Goal: Find contact information: Find contact information

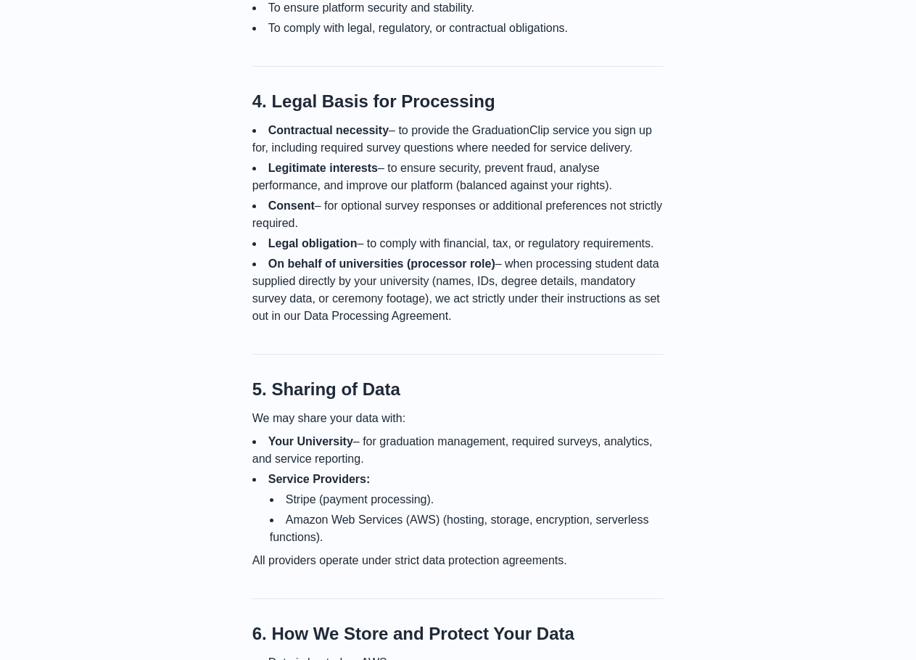
scroll to position [1233, 0]
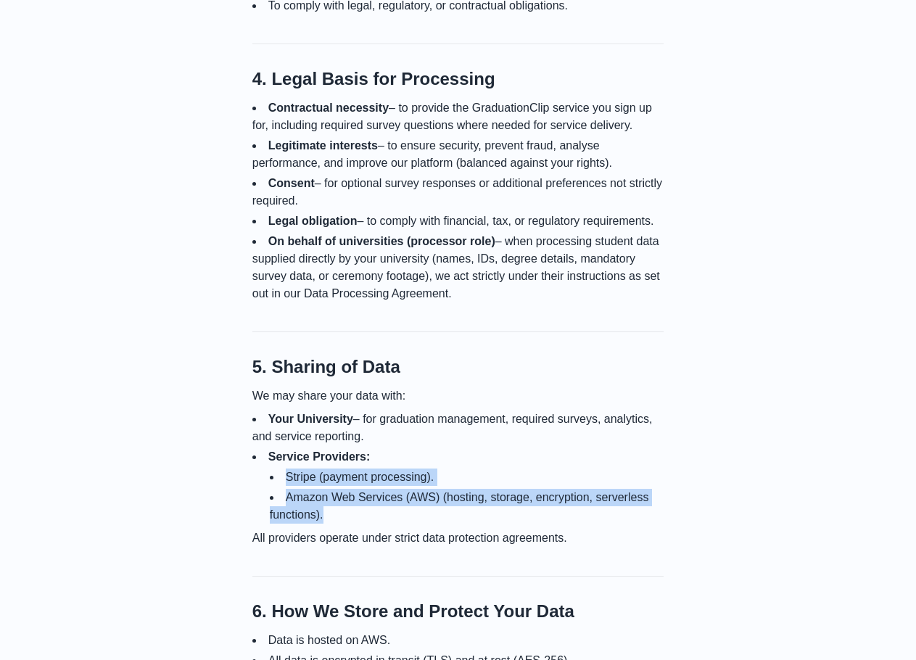
drag, startPoint x: 289, startPoint y: 461, endPoint x: 342, endPoint y: 494, distance: 63.2
click at [342, 494] on ul "Stripe (payment processing). Amazon Web Services (AWS) (hosting, storage, encry…" at bounding box center [467, 496] width 395 height 55
copy ul "Stripe (payment processing). Amazon Web Services (AWS) (hosting, storage, encry…"
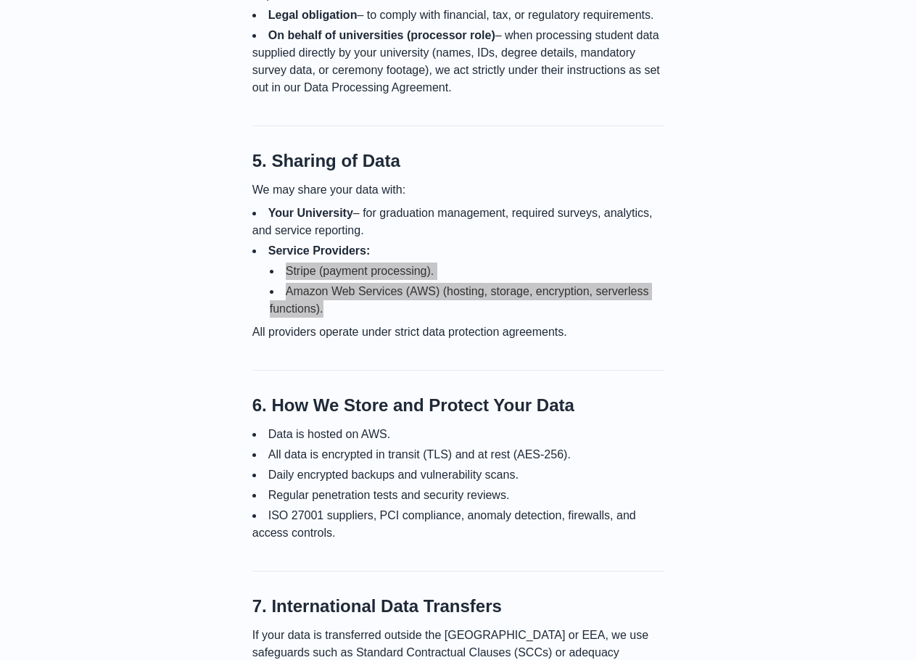
scroll to position [1523, 0]
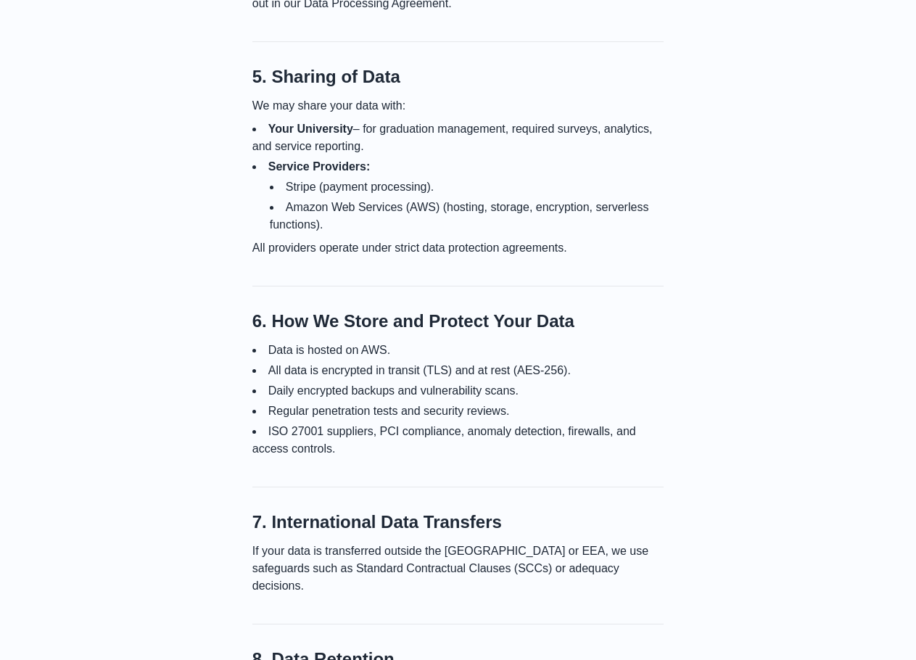
click at [269, 342] on li "Data is hosted on AWS." at bounding box center [458, 350] width 412 height 17
drag, startPoint x: 271, startPoint y: 333, endPoint x: 385, endPoint y: 334, distance: 113.9
click at [385, 342] on li "Data is hosted on AWS." at bounding box center [458, 350] width 412 height 17
copy li "Data is hosted on AWS"
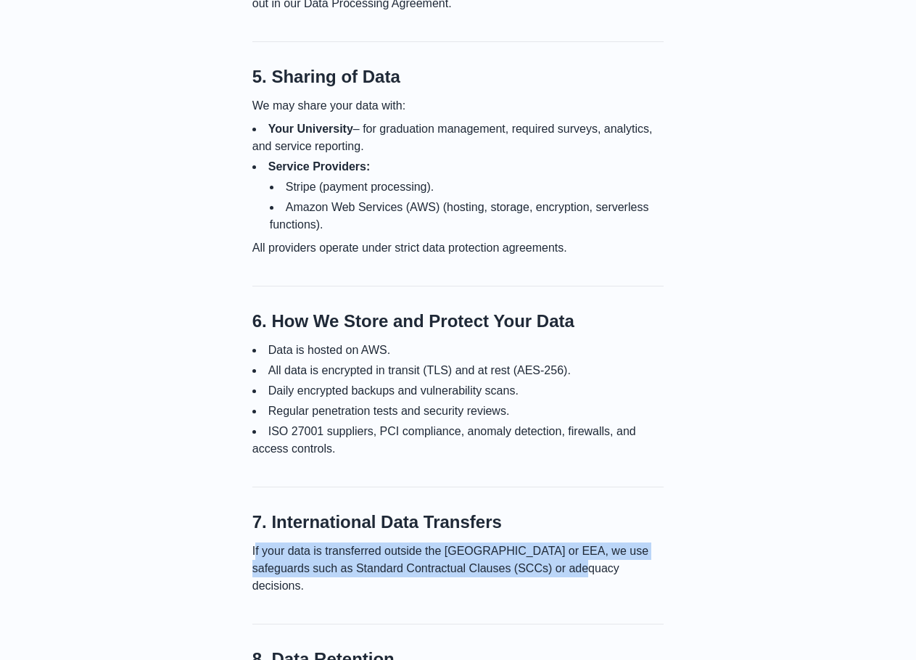
drag, startPoint x: 255, startPoint y: 532, endPoint x: 564, endPoint y: 553, distance: 310.4
click at [564, 553] on p "If your data is transferred outside the [GEOGRAPHIC_DATA] or EEA, we use safegu…" at bounding box center [458, 569] width 412 height 52
copy p "f your data is transferred outside the [GEOGRAPHIC_DATA] or EEA, we use safegua…"
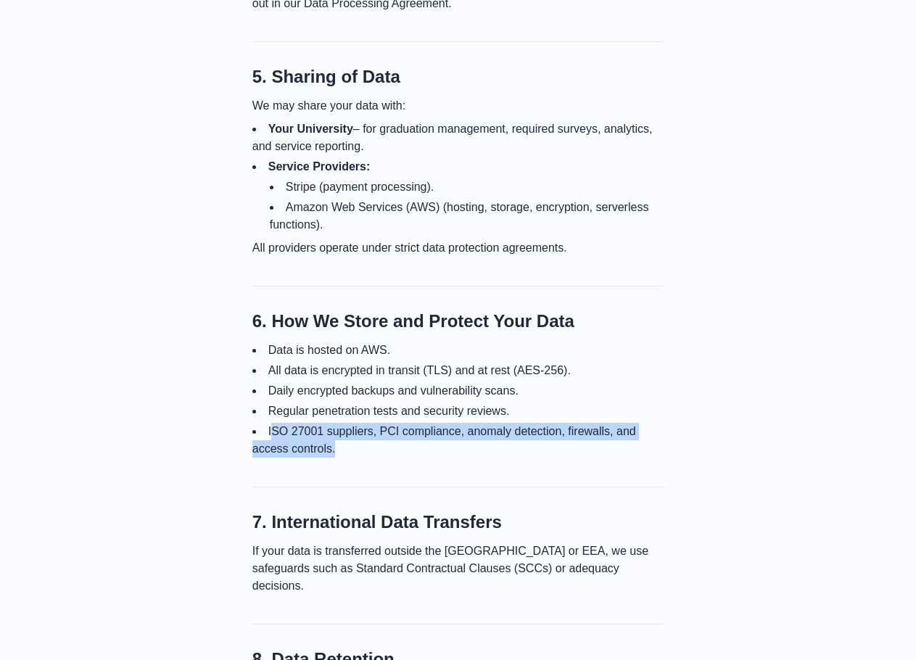
drag, startPoint x: 270, startPoint y: 416, endPoint x: 334, endPoint y: 429, distance: 65.7
click at [334, 429] on li "ISO 27001 suppliers, PCI compliance, anomaly detection, firewalls, and access c…" at bounding box center [458, 440] width 412 height 35
click at [285, 423] on li "ISO 27001 suppliers, PCI compliance, anomaly detection, firewalls, and access c…" at bounding box center [458, 440] width 412 height 35
drag, startPoint x: 332, startPoint y: 434, endPoint x: 268, endPoint y: 417, distance: 66.0
click at [268, 423] on li "ISO 27001 suppliers, PCI compliance, anomaly detection, firewalls, and access c…" at bounding box center [458, 440] width 412 height 35
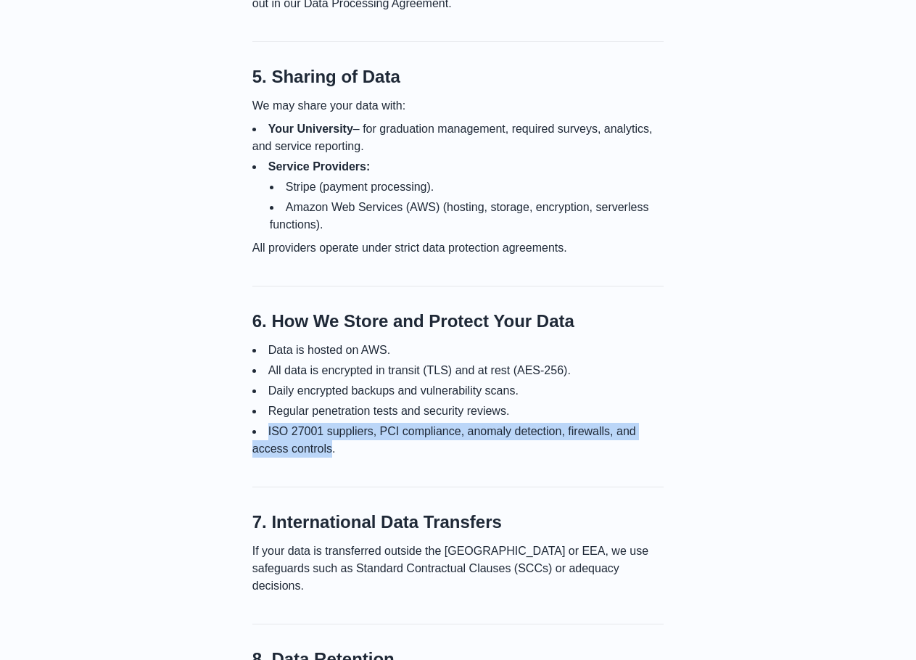
copy li "ISO 27001 suppliers, PCI compliance, anomaly detection, firewalls, and access c…"
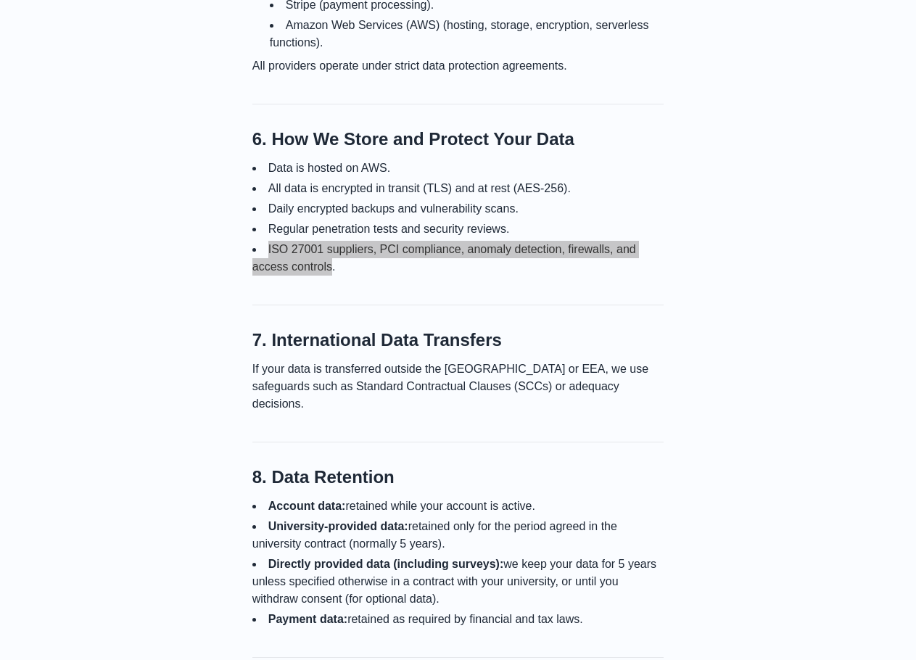
scroll to position [1741, 0]
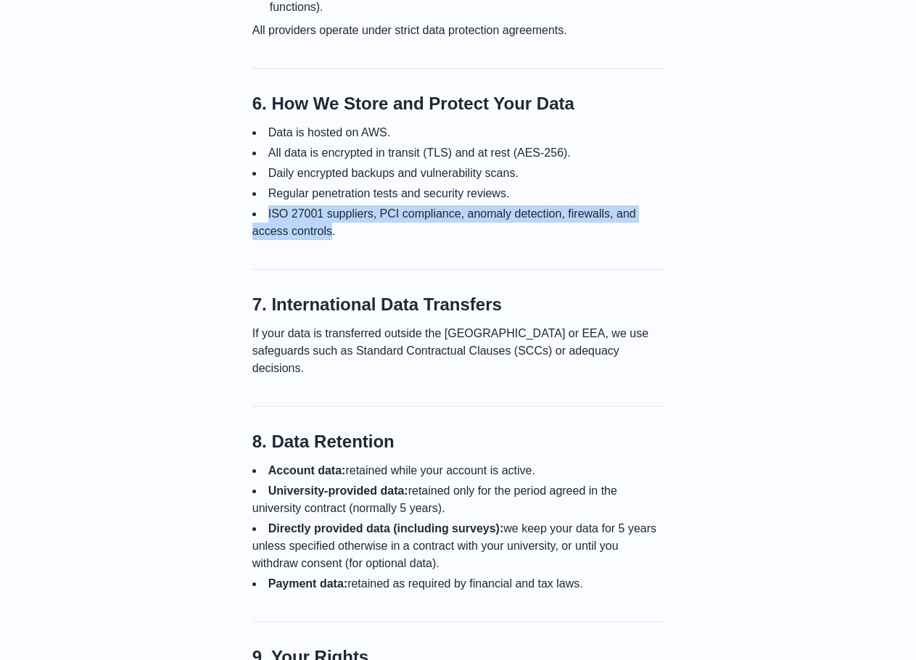
drag, startPoint x: 275, startPoint y: 411, endPoint x: 591, endPoint y: 547, distance: 344.1
click at [591, 547] on section "8. Data Retention Account data: retained while your account is active. Universi…" at bounding box center [458, 499] width 412 height 186
copy section "Data Retention Account data: retained while your account is active. University-…"
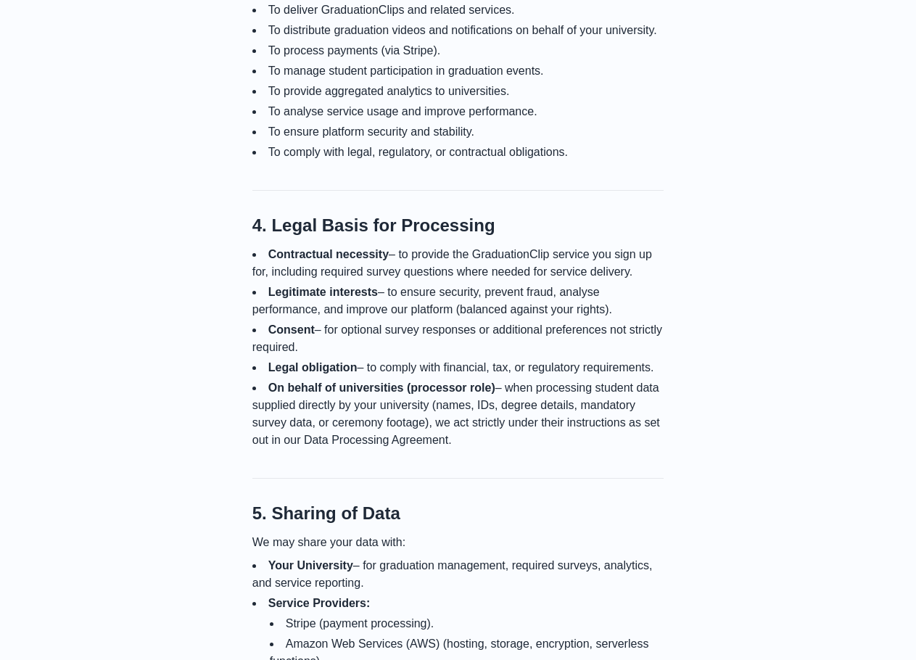
scroll to position [1073, 0]
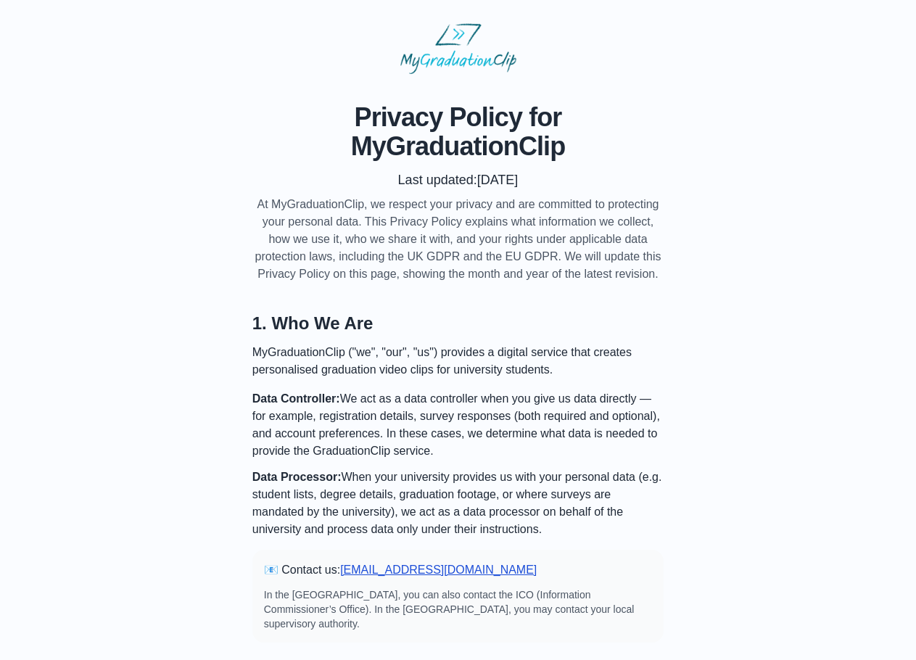
scroll to position [1073, 0]
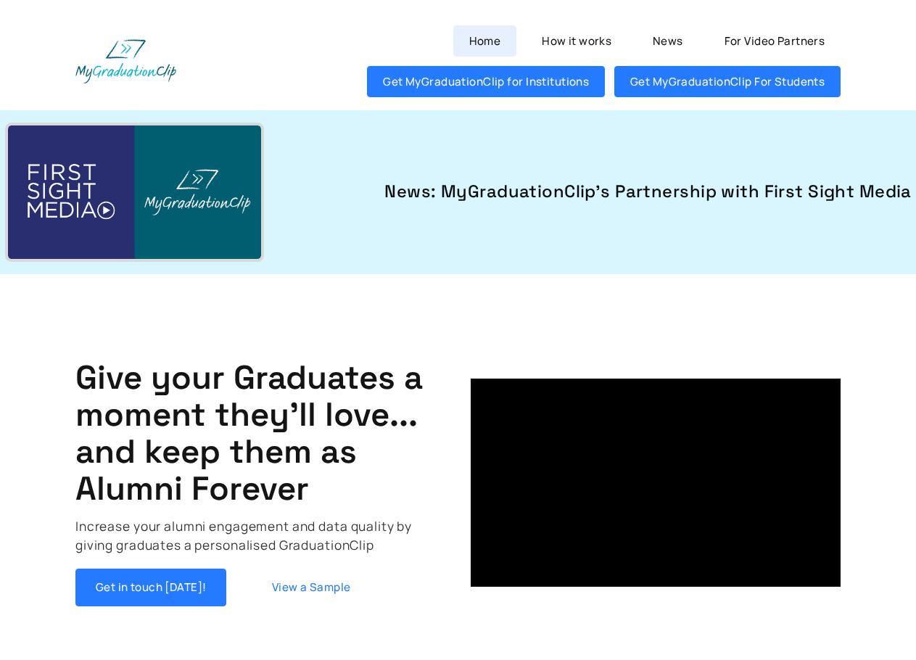
click at [485, 41] on link "Home" at bounding box center [484, 40] width 63 height 31
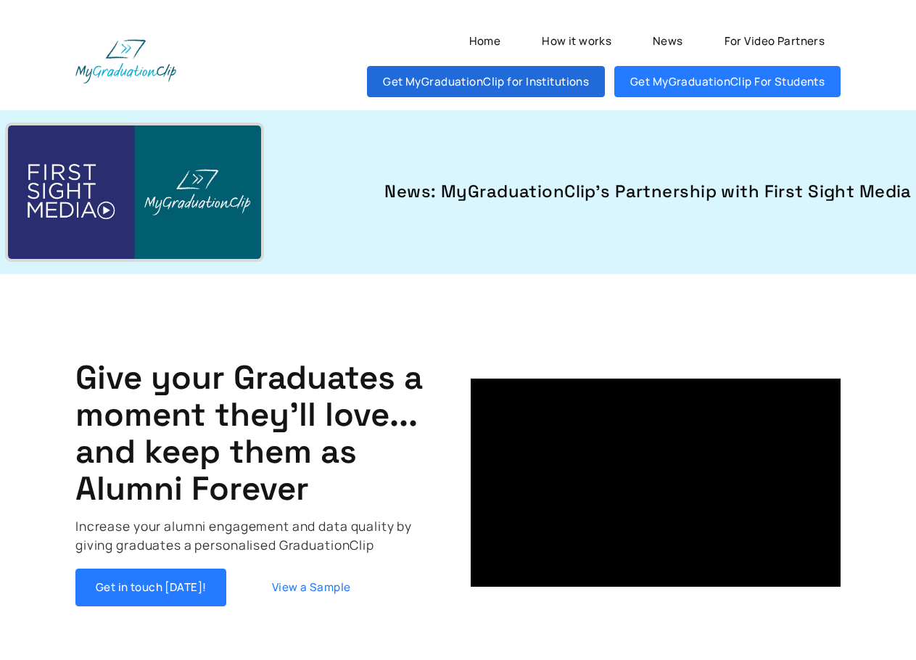
click at [485, 81] on link "Get MyGraduationClip for Institutions" at bounding box center [486, 81] width 238 height 31
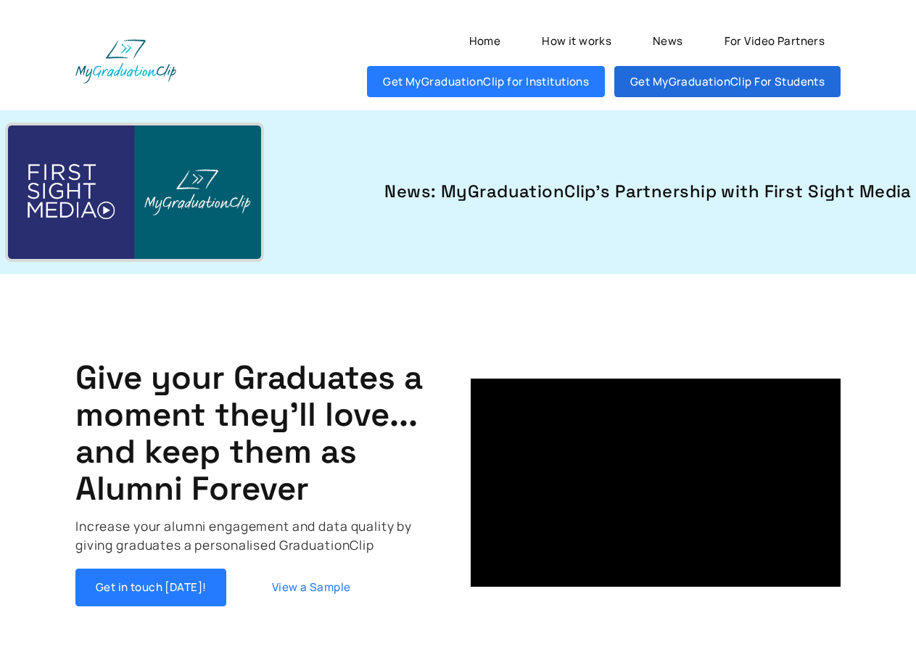
click at [720, 76] on link "Get MyGraduationClip For Students" at bounding box center [727, 81] width 226 height 31
